Goal: Transaction & Acquisition: Book appointment/travel/reservation

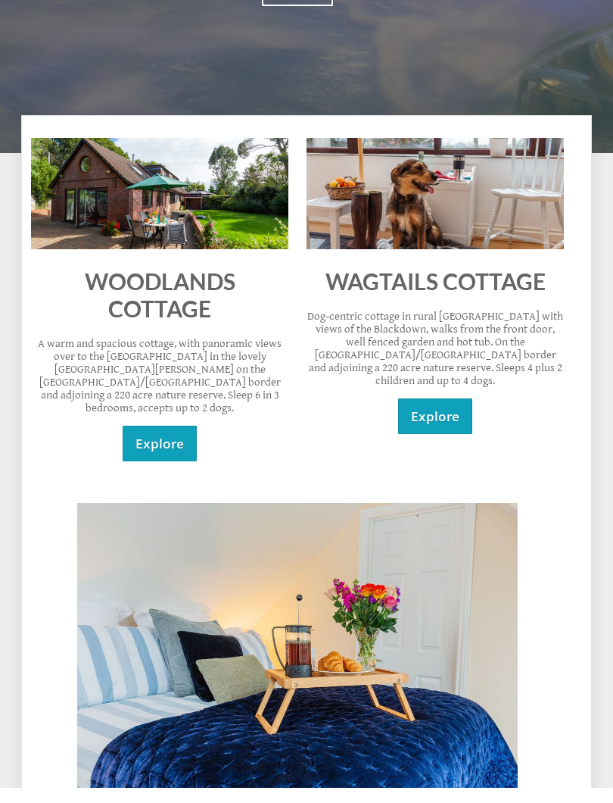
scroll to position [528, 0]
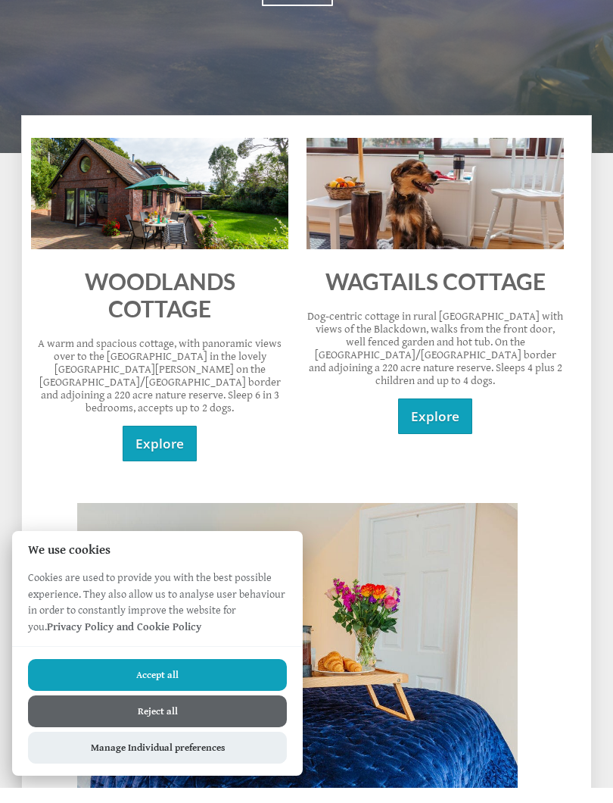
click at [164, 441] on link "Explore" at bounding box center [160, 459] width 74 height 36
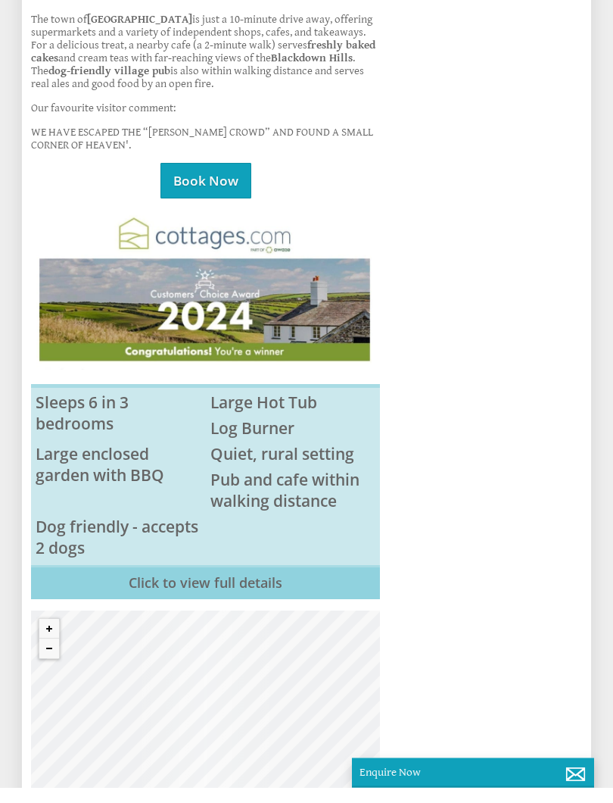
scroll to position [2177, 0]
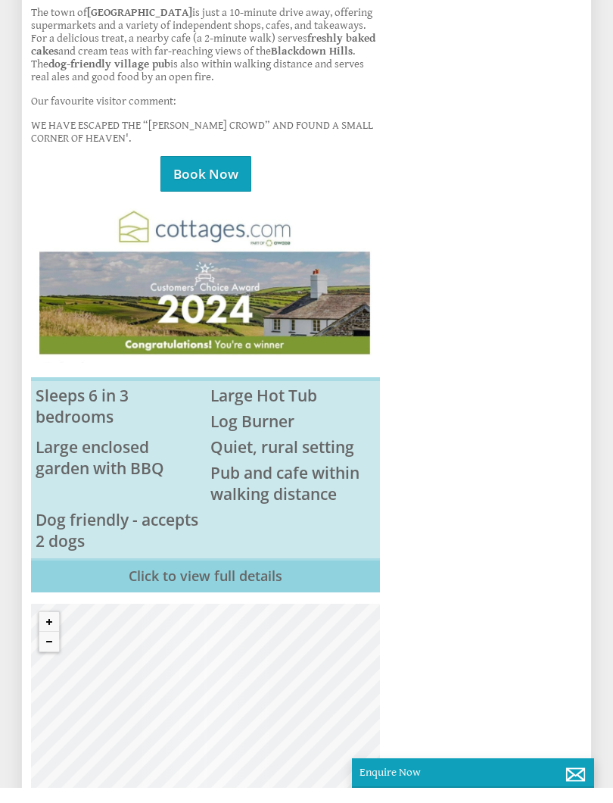
click at [216, 207] on link "Book Now" at bounding box center [206, 189] width 91 height 36
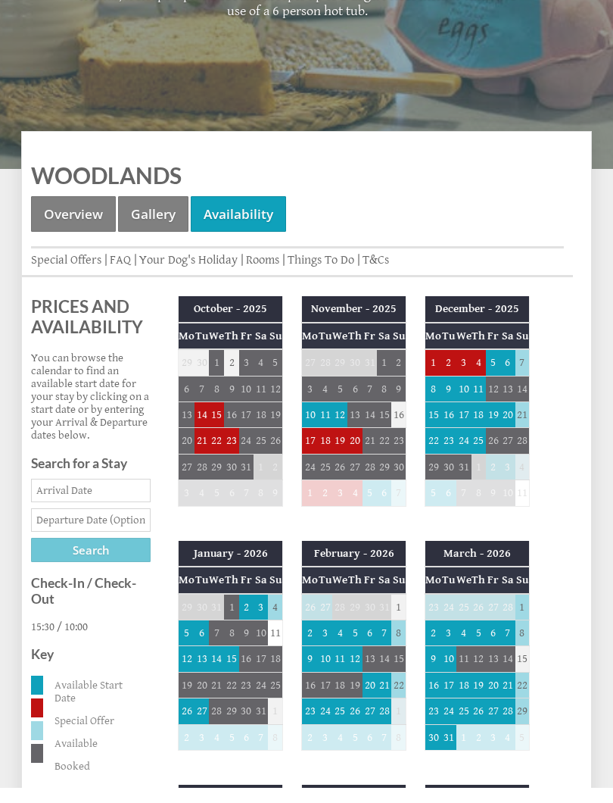
scroll to position [465, 0]
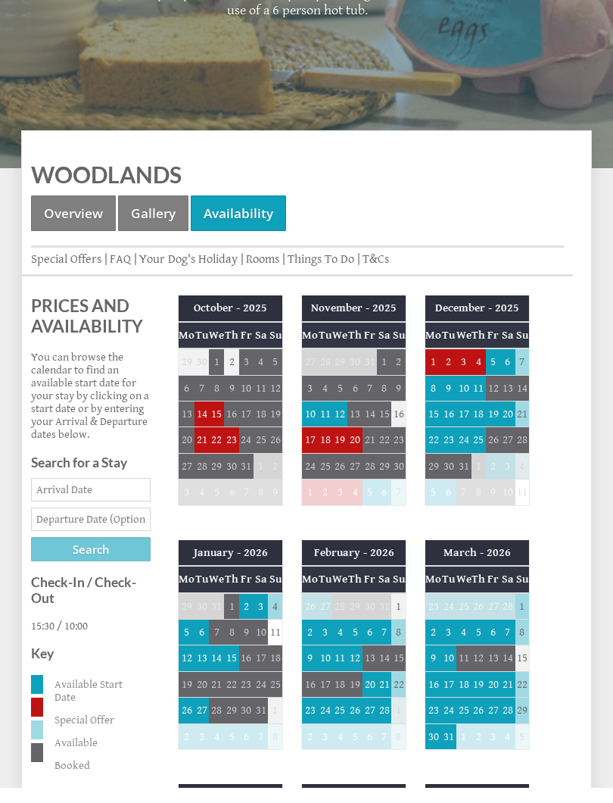
click at [83, 498] on input "Date" at bounding box center [91, 504] width 120 height 23
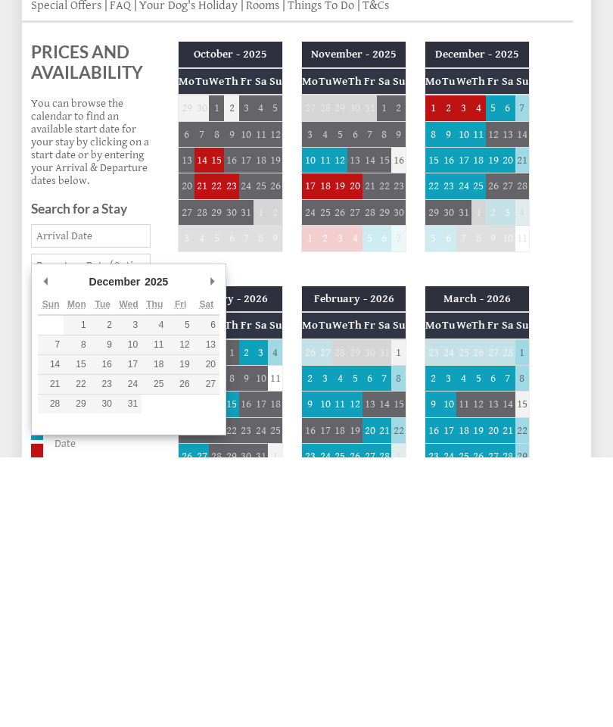
type input "[DATE]"
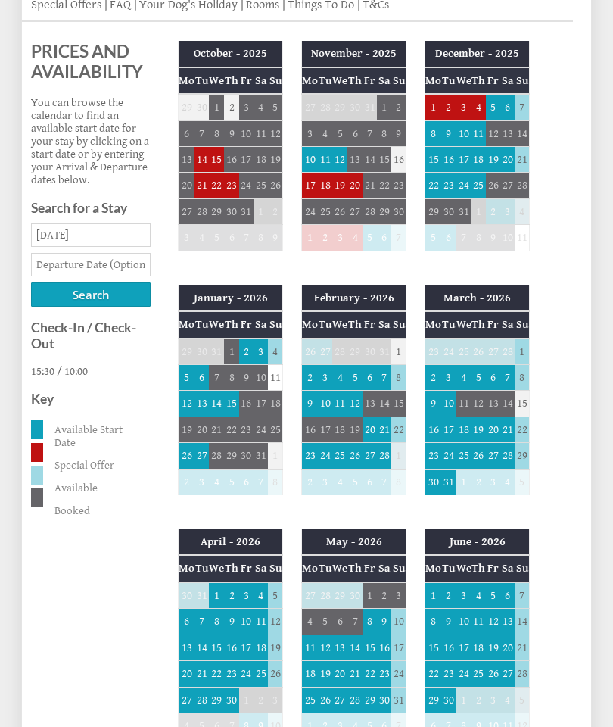
click at [52, 276] on input "text" at bounding box center [91, 264] width 120 height 23
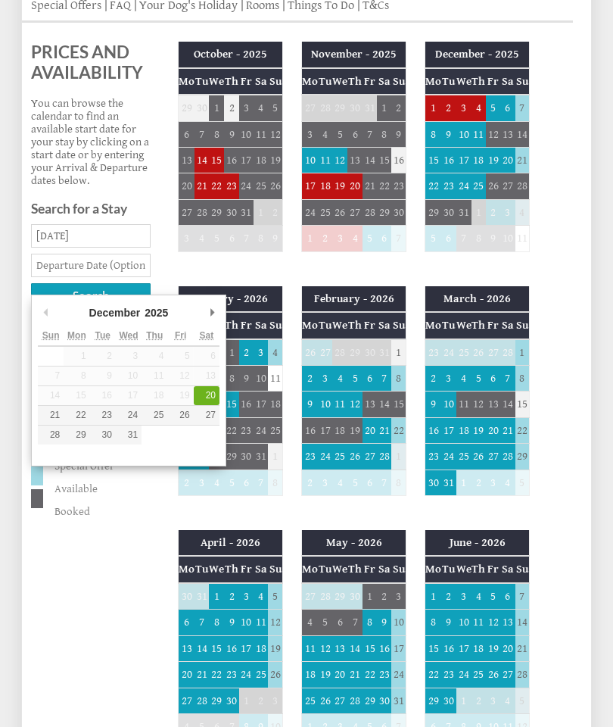
type input "[DATE]"
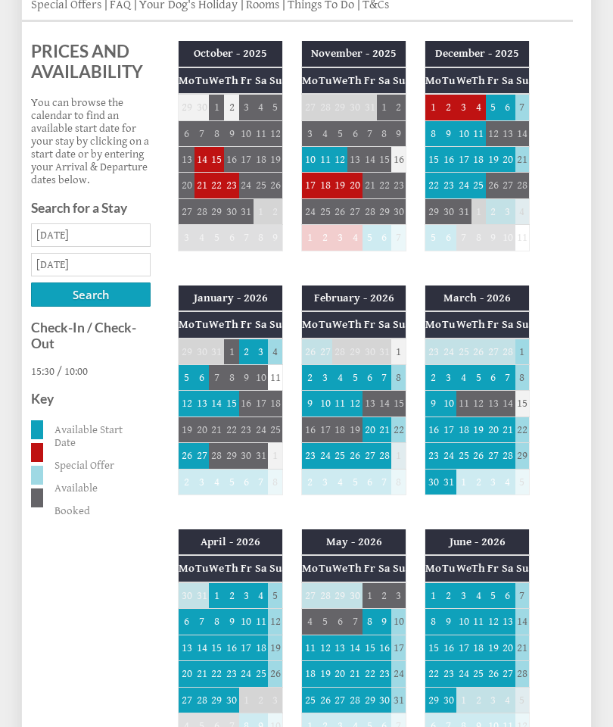
click at [67, 307] on input "Search" at bounding box center [91, 295] width 120 height 24
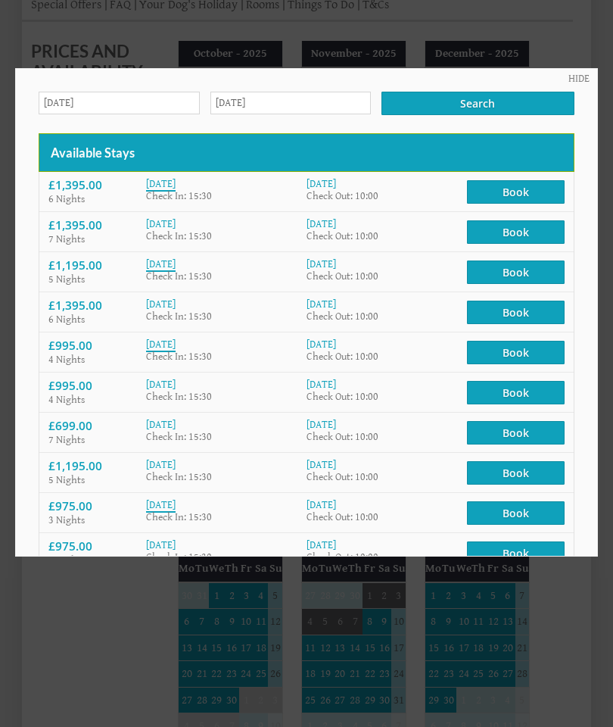
click at [578, 75] on link "HIDE" at bounding box center [579, 79] width 21 height 12
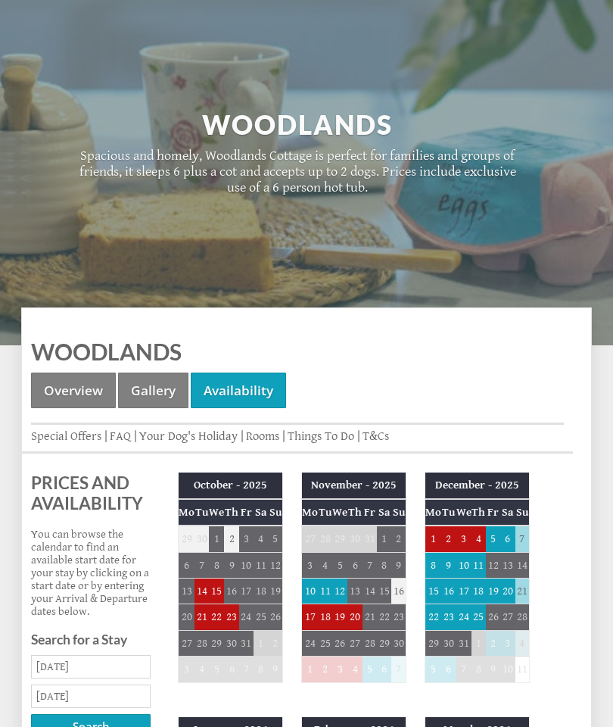
scroll to position [286, 0]
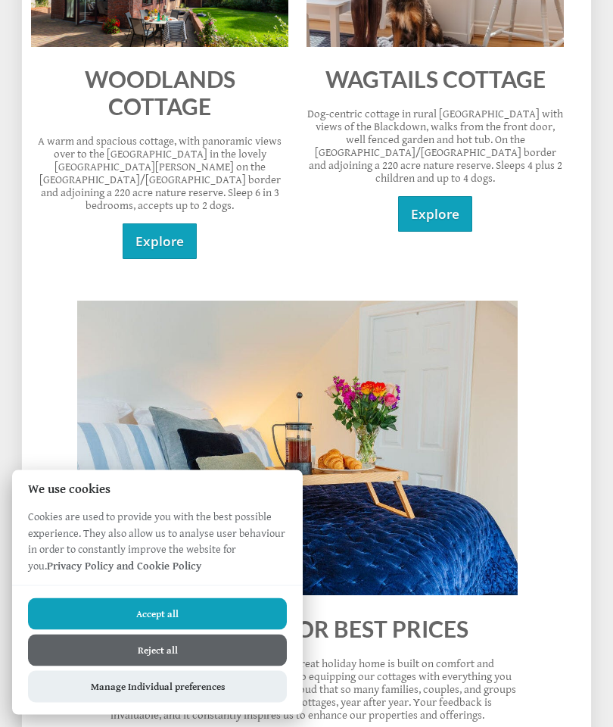
scroll to position [810, 0]
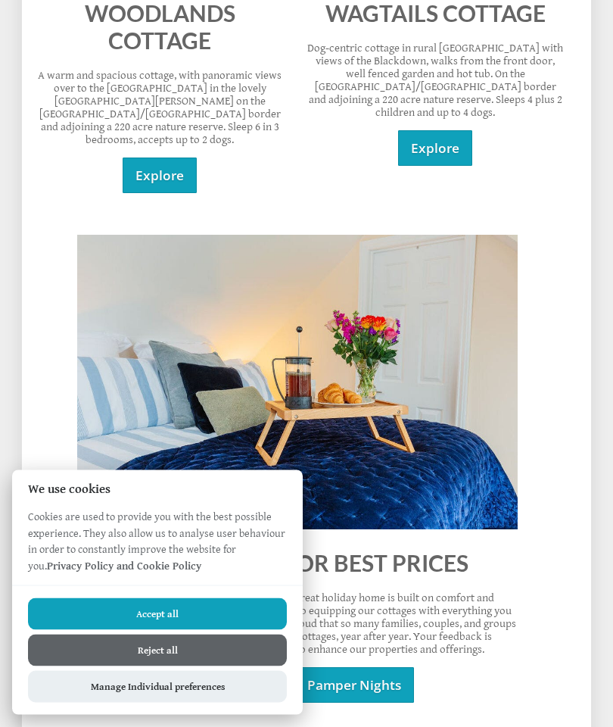
click at [123, 646] on button "Reject all" at bounding box center [157, 651] width 259 height 32
